Goal: Information Seeking & Learning: Learn about a topic

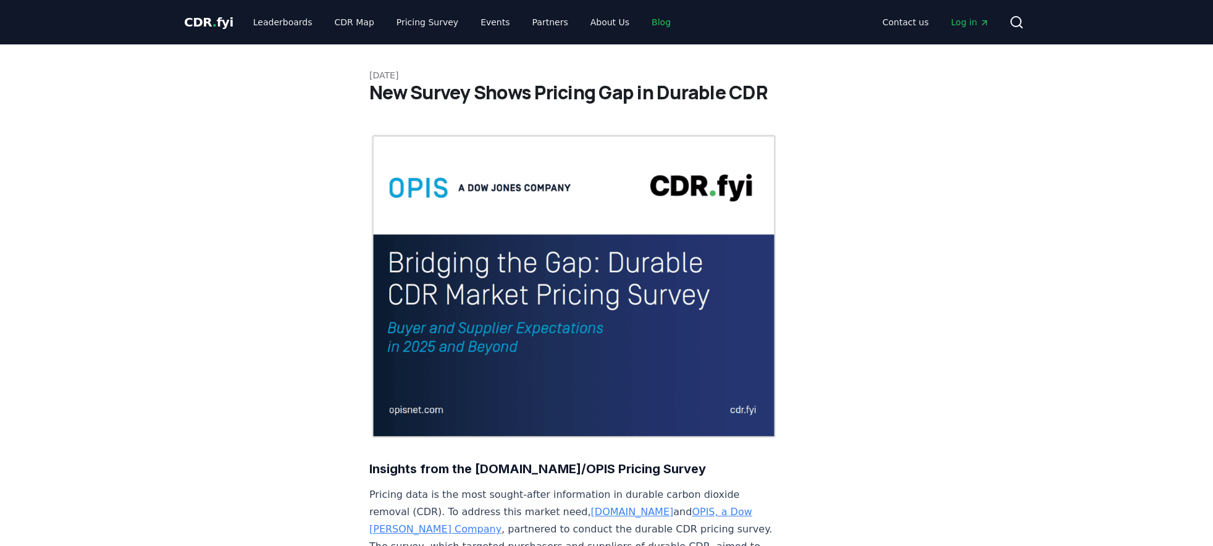
click at [648, 24] on link "Blog" at bounding box center [660, 22] width 39 height 22
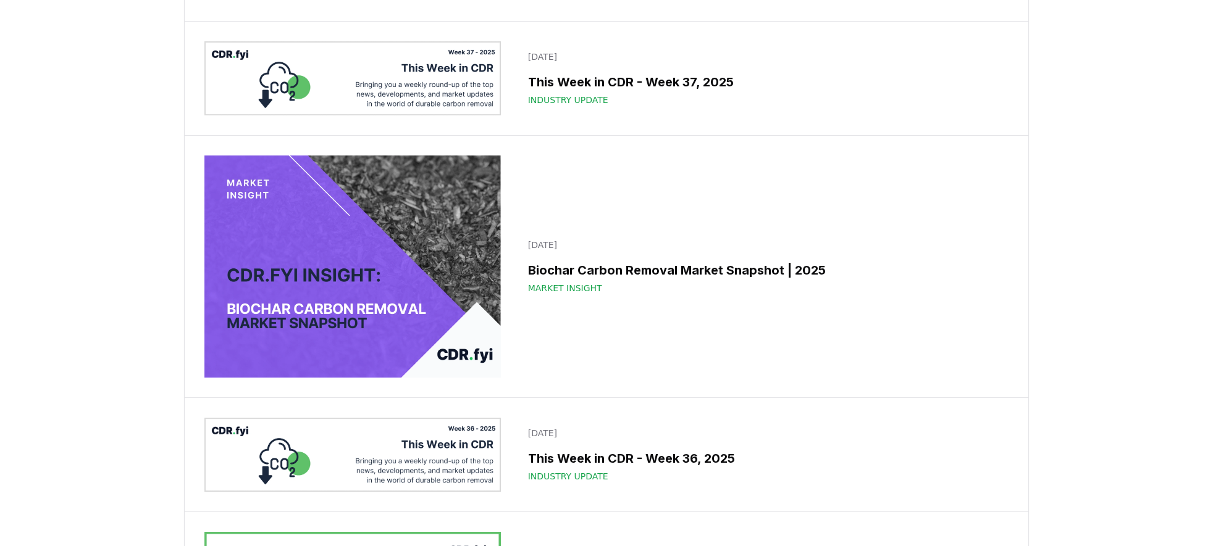
scroll to position [632, 0]
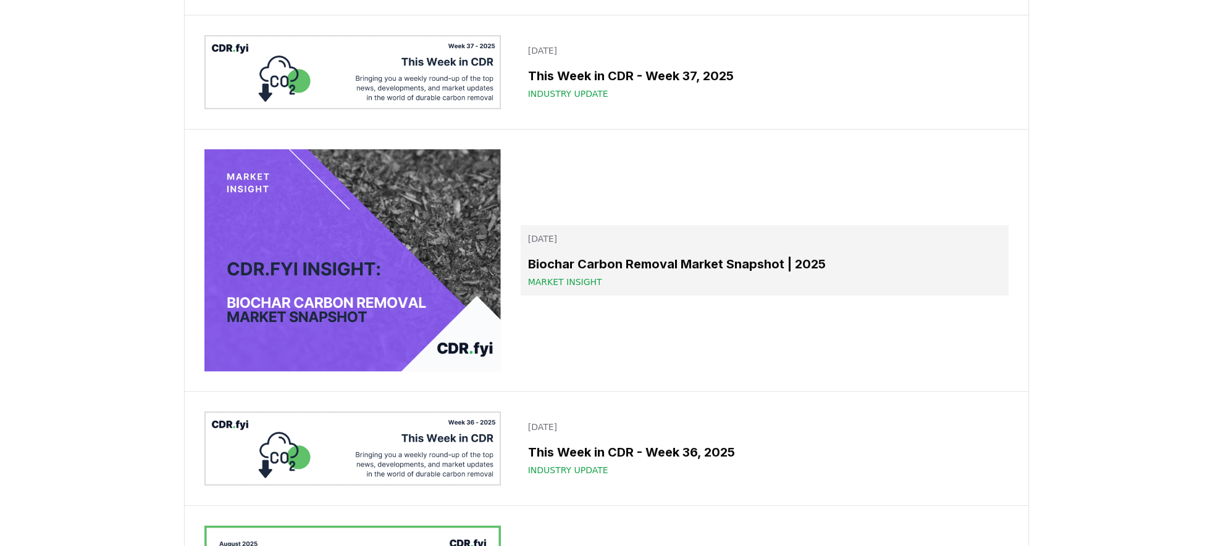
click at [692, 274] on h3 "Biochar Carbon Removal Market Snapshot | 2025" at bounding box center [764, 264] width 473 height 19
